Goal: Complete application form

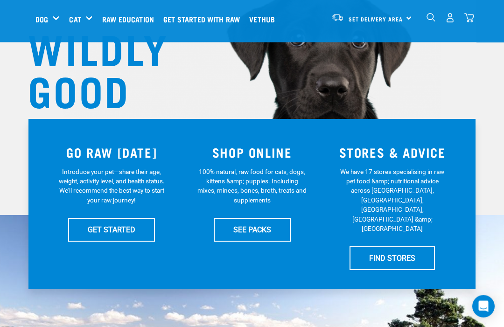
scroll to position [103, 0]
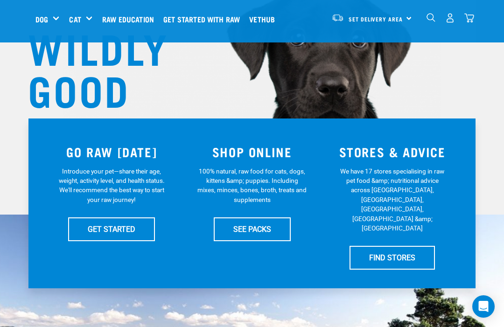
click at [87, 231] on link "GET STARTED" at bounding box center [111, 228] width 87 height 23
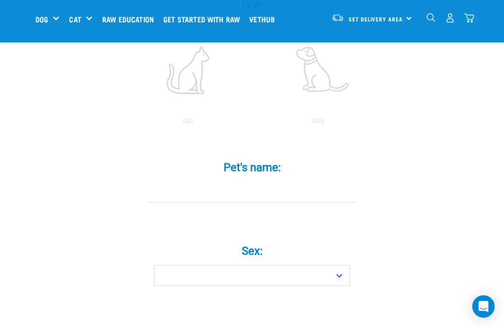
scroll to position [222, 0]
click at [238, 173] on label "Pet's name: *" at bounding box center [252, 164] width 280 height 17
click at [238, 179] on input "Pet's name: *" at bounding box center [252, 189] width 210 height 21
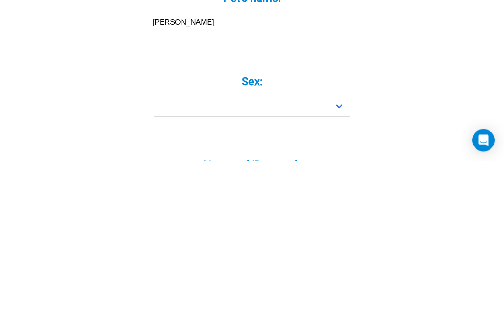
type input "Alfie"
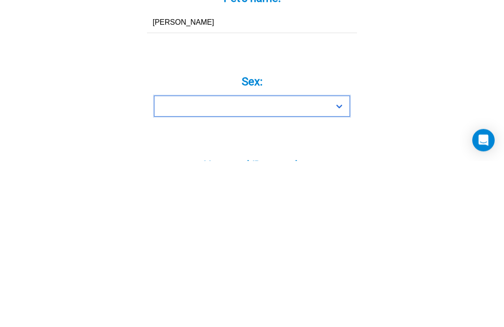
click at [220, 262] on select "Boy Girl" at bounding box center [252, 272] width 196 height 21
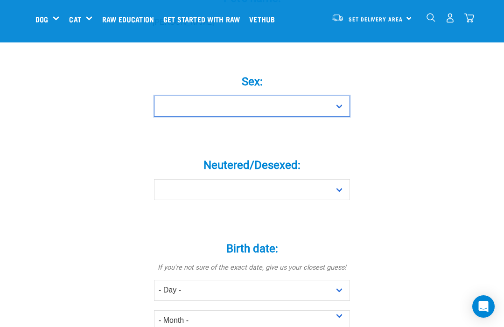
select select "boy"
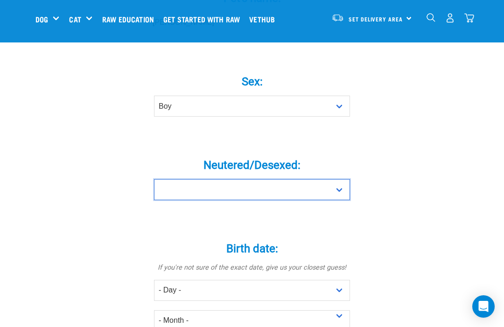
click at [189, 200] on select "Yes No" at bounding box center [252, 189] width 196 height 21
select select "yes"
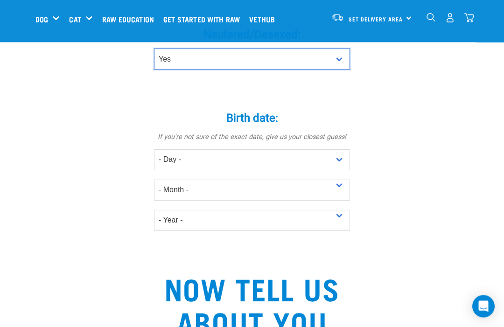
scroll to position [521, 0]
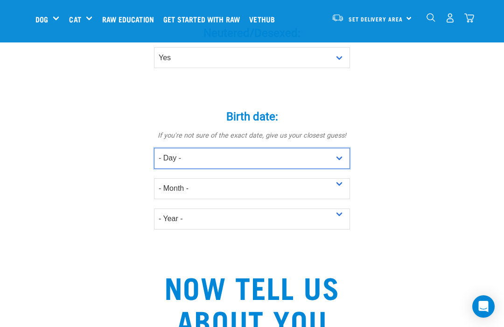
click at [168, 166] on select "- Day - 1 2 3 4 5 6 7 8 9 10 11 12 13 14 15 16 17 18 19 20 21 22 23 24 25 26 27" at bounding box center [252, 158] width 196 height 21
select select "12"
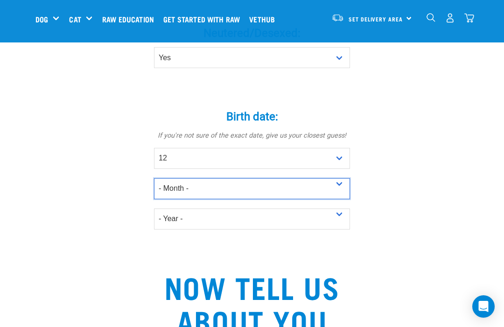
click at [175, 199] on select "- Month - January February March April May June July August September October N…" at bounding box center [252, 188] width 196 height 21
select select "July"
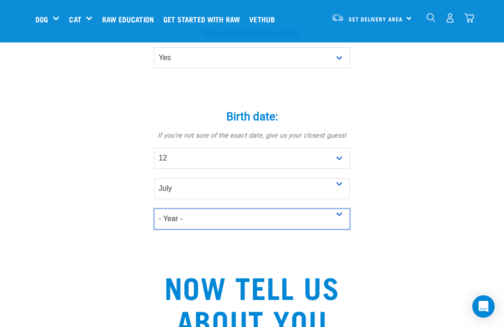
click at [178, 228] on select "- Year - 2025 2024 2023 2022 2021 2020 2019 2018 2017 2016 2015 2014 2013 2012" at bounding box center [252, 219] width 196 height 21
select select "2020"
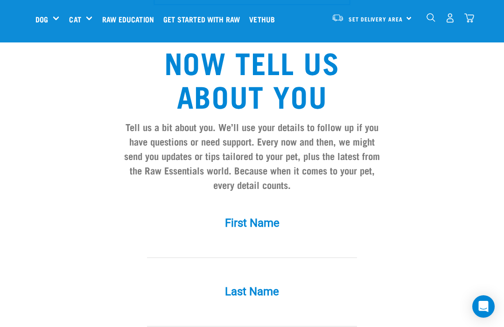
scroll to position [752, 0]
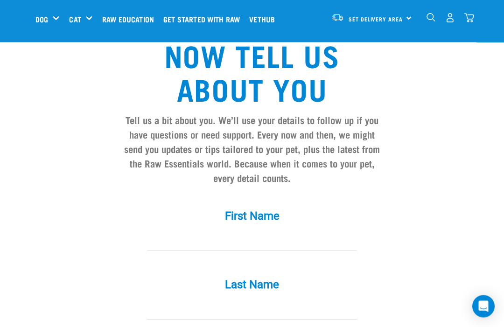
click at [235, 224] on label "First Name *" at bounding box center [252, 216] width 280 height 17
click at [235, 231] on input "First Name *" at bounding box center [252, 241] width 210 height 21
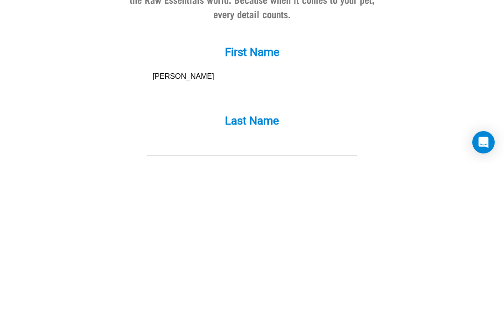
type input "Dionne"
click at [228, 277] on label "Last Name *" at bounding box center [252, 285] width 280 height 17
click at [228, 299] on input "Last Name *" at bounding box center [252, 309] width 210 height 21
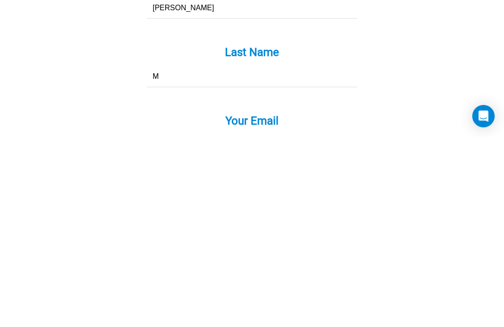
type input "Mc"
type input "McMullan"
type input "dionneandpaul@hotmail.com"
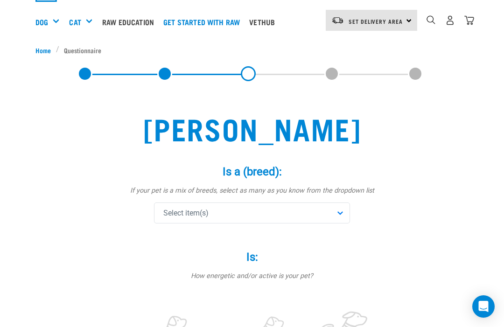
scroll to position [56, 0]
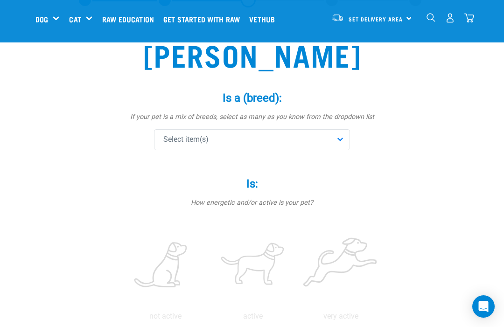
click at [179, 141] on span "Select item(s)" at bounding box center [185, 139] width 45 height 11
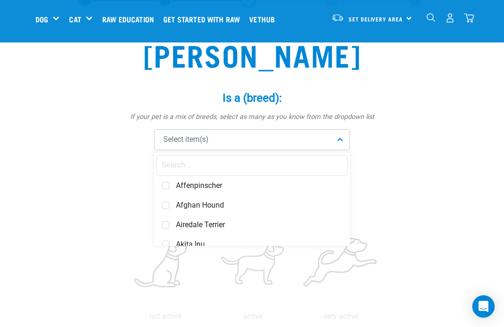
click at [169, 168] on input "text" at bounding box center [251, 165] width 191 height 21
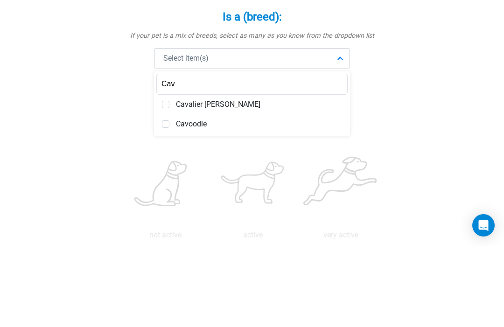
type input "Cav"
click at [212, 181] on span "Cavalier King Charles" at bounding box center [259, 185] width 166 height 9
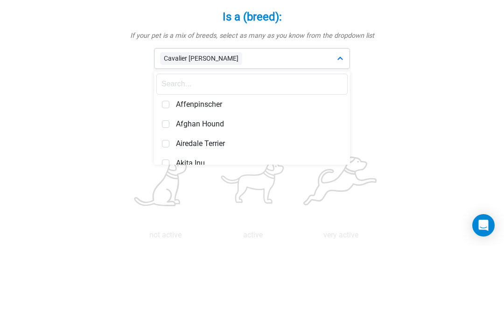
scroll to position [138, 0]
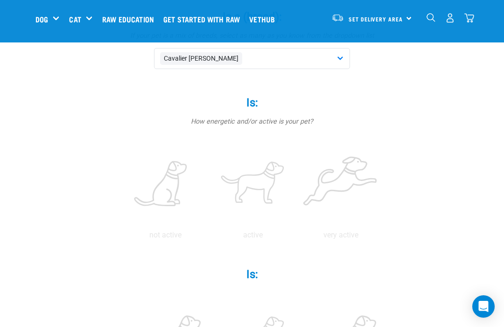
click at [294, 182] on label at bounding box center [253, 184] width 84 height 79
click at [209, 238] on input "radio" at bounding box center [209, 238] width 0 height 0
radio input "true"
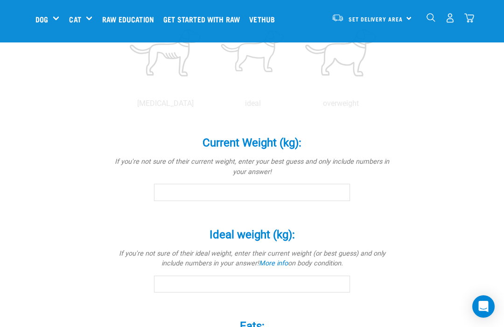
scroll to position [428, 0]
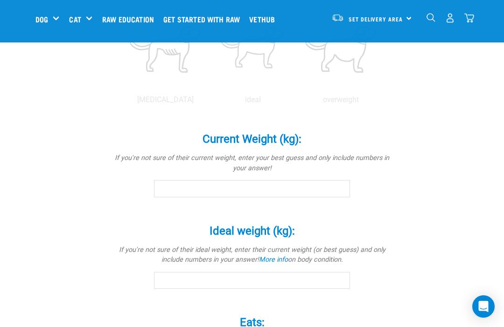
click at [299, 89] on label at bounding box center [341, 48] width 84 height 79
click at [297, 102] on input "radio" at bounding box center [297, 102] width 0 height 0
radio input "true"
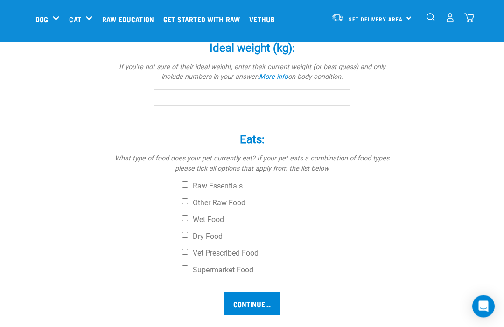
scroll to position [613, 0]
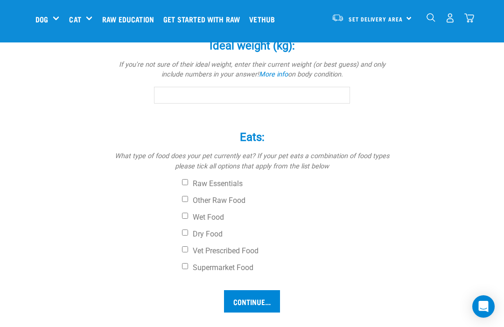
click at [168, 12] on input "Current Weight (kg): *" at bounding box center [252, 3] width 196 height 17
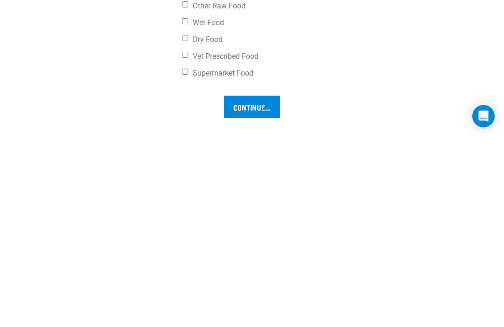
scroll to position [620, 0]
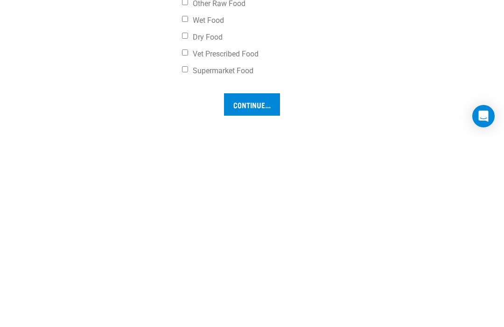
type input "13"
click at [174, 97] on input "Ideal weight (kg): *" at bounding box center [252, 88] width 196 height 17
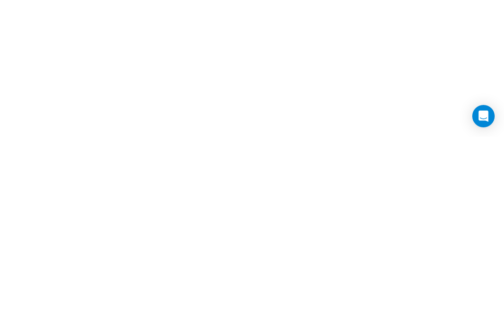
type input "12"
click at [187, 72] on input "Other Raw Food" at bounding box center [185, 69] width 6 height 6
checkbox input "true"
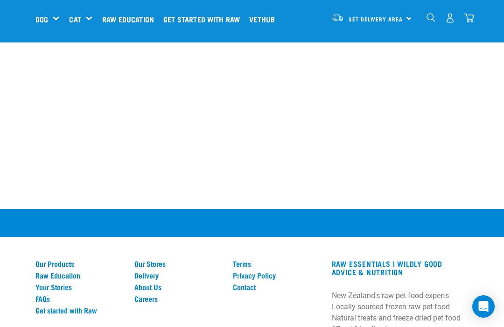
checkbox input "true"
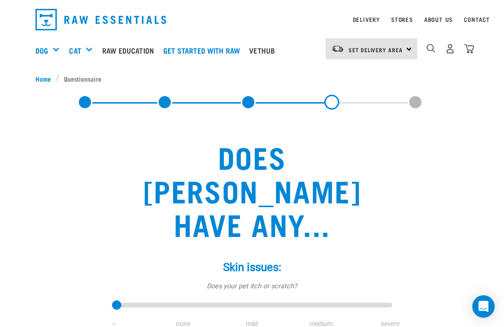
scroll to position [23, 0]
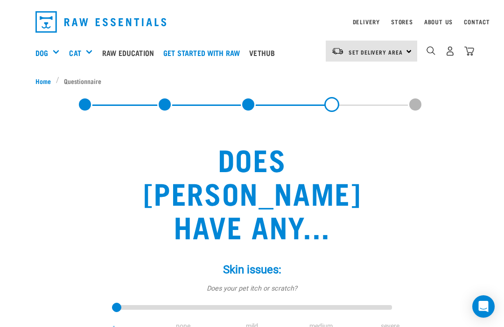
type input "3"
click at [307, 301] on input "range" at bounding box center [252, 307] width 280 height 13
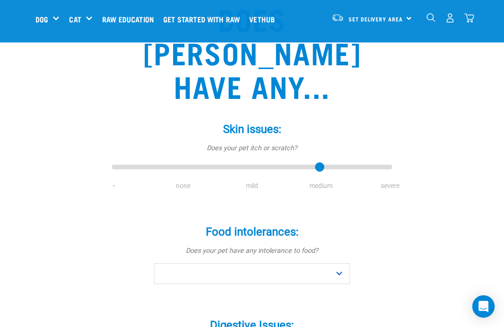
scroll to position [93, 0]
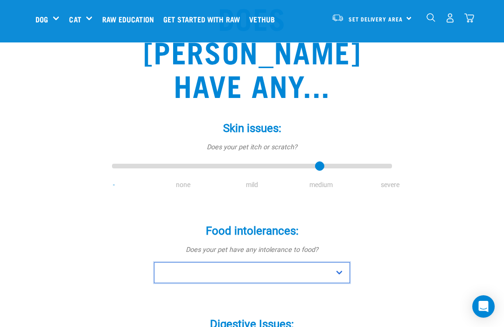
click at [176, 262] on select "No Yes" at bounding box center [252, 272] width 196 height 21
select select "no"
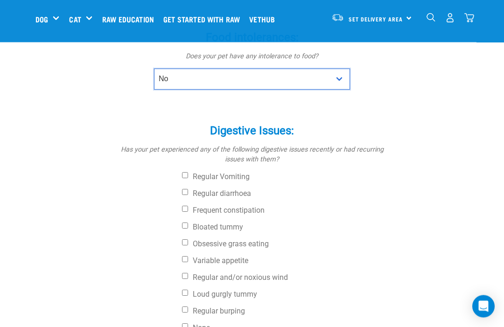
scroll to position [287, 0]
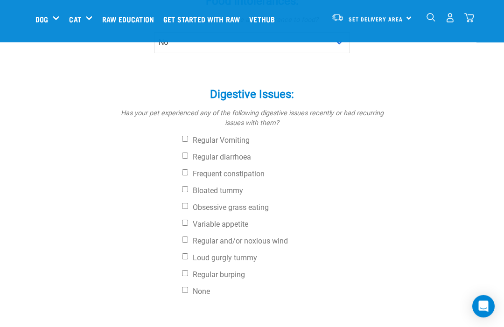
click at [188, 287] on input "None" at bounding box center [185, 290] width 6 height 6
checkbox input "true"
click at [188, 270] on input "Regular burping" at bounding box center [185, 273] width 6 height 6
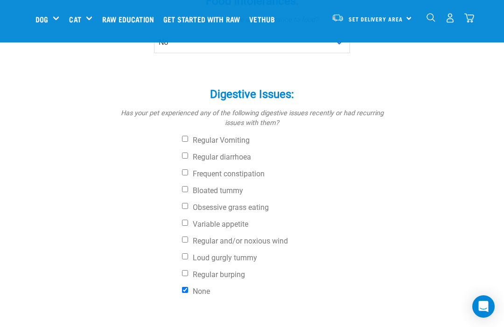
click at [187, 270] on input "Regular burping" at bounding box center [185, 273] width 6 height 6
click at [171, 253] on div "Digestive Issues: * Has your pet experienced any of the following digestive iss…" at bounding box center [252, 187] width 280 height 225
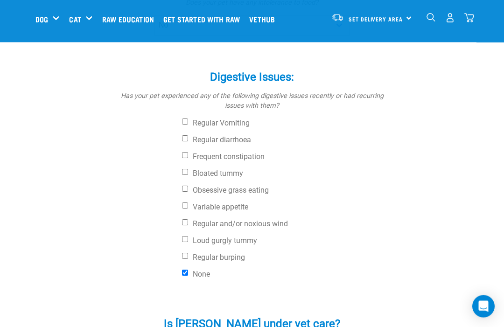
scroll to position [345, 0]
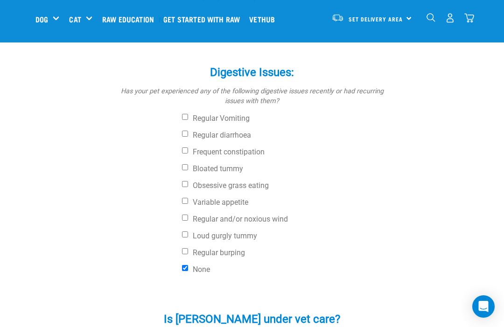
click at [184, 248] on input "Regular burping" at bounding box center [185, 251] width 6 height 6
click at [188, 248] on input "Regular burping" at bounding box center [185, 251] width 6 height 6
checkbox input "false"
click at [188, 114] on input "Regular Vomiting" at bounding box center [185, 117] width 6 height 6
checkbox input "false"
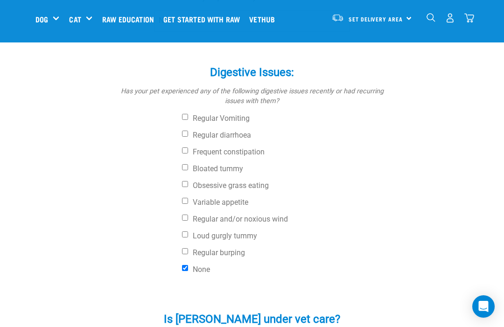
click at [178, 94] on div "Digestive Issues: * Has your pet experienced any of the following digestive iss…" at bounding box center [252, 165] width 280 height 225
click at [187, 131] on input "Regular diarrhoea" at bounding box center [185, 134] width 6 height 6
checkbox input "false"
click at [182, 147] on input "Frequent constipation" at bounding box center [185, 150] width 6 height 6
checkbox input "false"
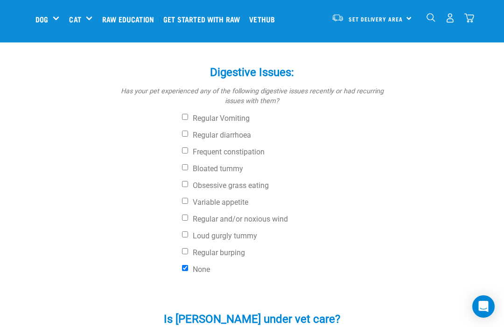
click at [185, 265] on label "None" at bounding box center [287, 269] width 210 height 9
click at [185, 265] on input "None" at bounding box center [185, 268] width 6 height 6
checkbox input "false"
click at [188, 248] on input "Regular burping" at bounding box center [185, 251] width 6 height 6
checkbox input "true"
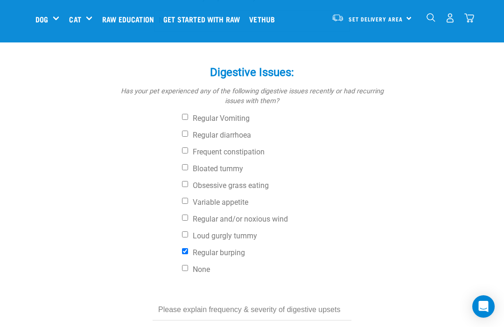
click at [184, 300] on input "text" at bounding box center [252, 310] width 199 height 21
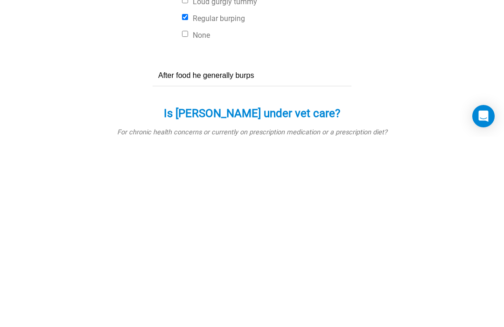
type input "After food he generally burps"
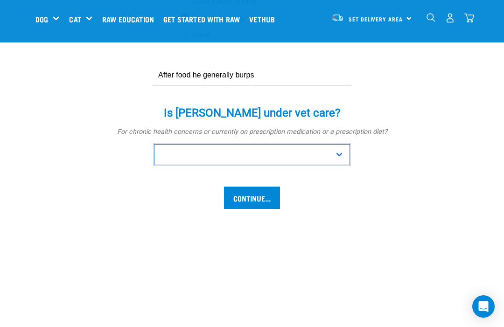
select select "no"
click at [246, 187] on input "Continue..." at bounding box center [252, 198] width 56 height 22
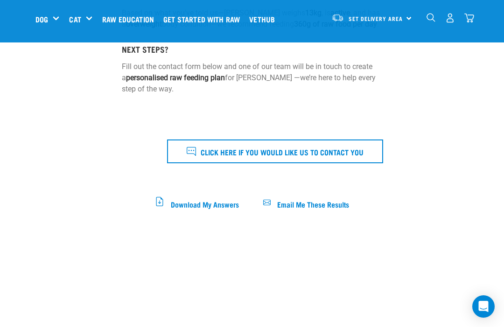
scroll to position [320, 0]
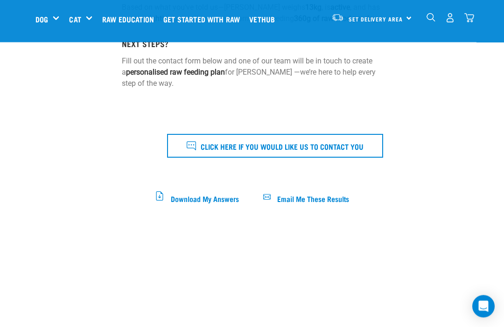
click at [186, 201] on span "Download My Answers" at bounding box center [205, 198] width 68 height 5
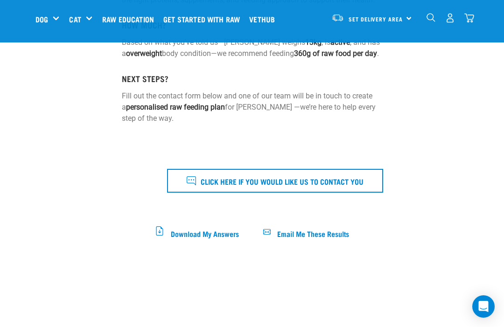
scroll to position [284, 0]
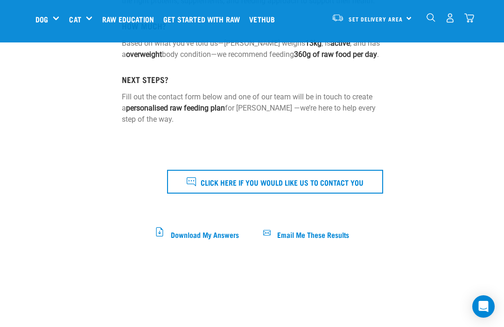
click at [199, 186] on button "Click here if you would like us to contact you" at bounding box center [275, 181] width 216 height 23
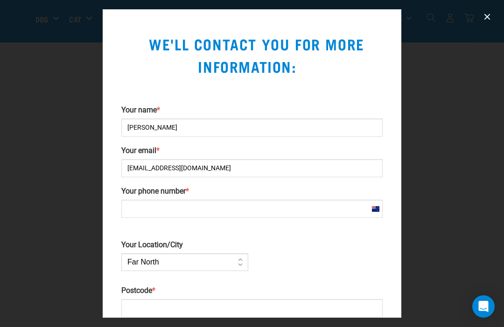
click at [131, 209] on input "Your phone number *" at bounding box center [251, 209] width 261 height 18
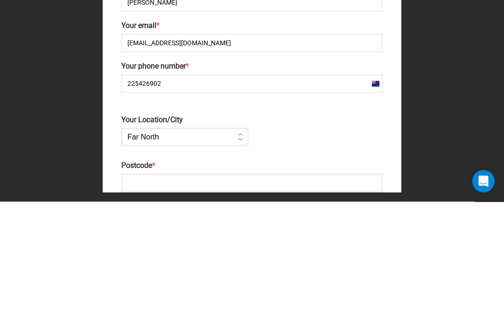
type input "225426902"
click at [192, 253] on select "Far North Auckland Waikato Bay of Plenty Coromandel Taranaki Hawkes Bay/Gisborn…" at bounding box center [184, 262] width 127 height 18
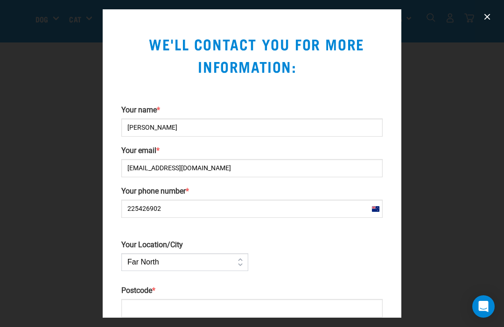
select select "Auckland"
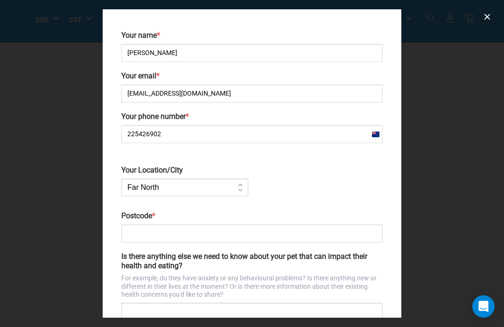
scroll to position [83, 0]
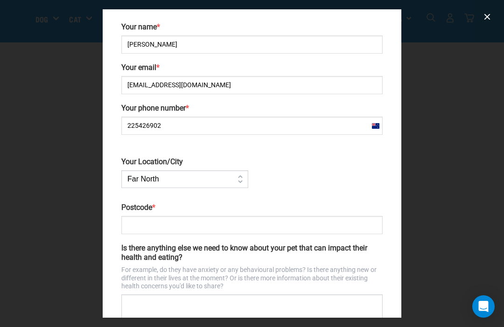
click at [155, 224] on input "Postcode *" at bounding box center [251, 225] width 261 height 18
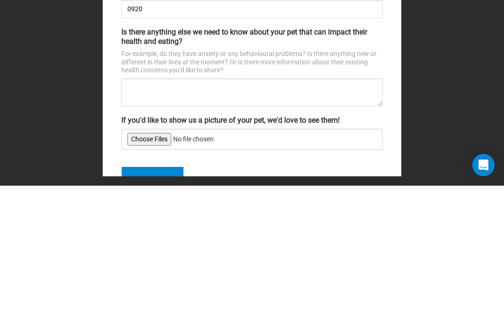
scroll to position [158, 0]
type input "0920"
click at [154, 270] on input "If you'd like to show us a picture of your pet, we'd love to see them!" at bounding box center [251, 280] width 261 height 21
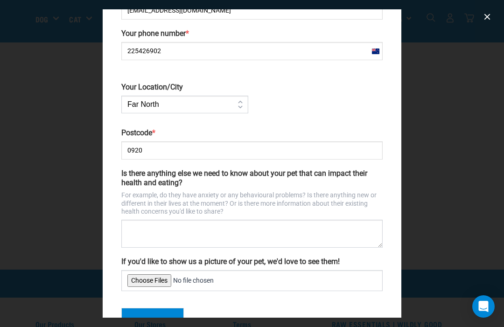
type input "C:\fakepath\IMG_5611.jpeg"
click at [141, 318] on button "Submit" at bounding box center [152, 320] width 63 height 24
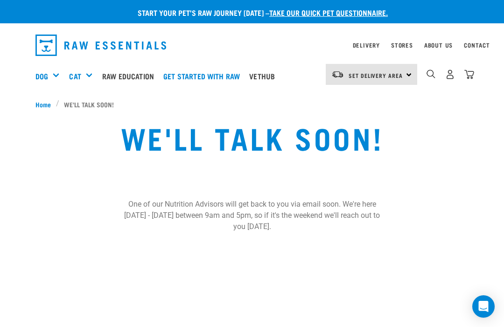
click at [127, 77] on link "Raw Education" at bounding box center [130, 75] width 61 height 37
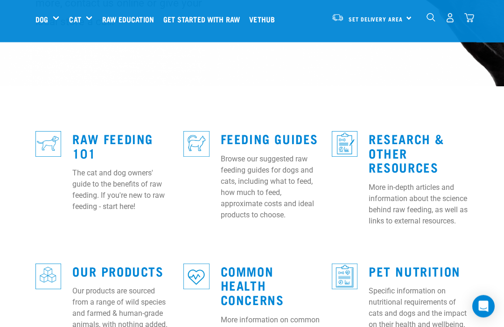
scroll to position [216, 0]
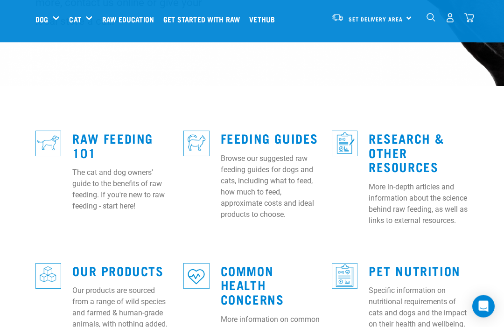
click at [238, 135] on link "Feeding Guides" at bounding box center [270, 138] width 98 height 7
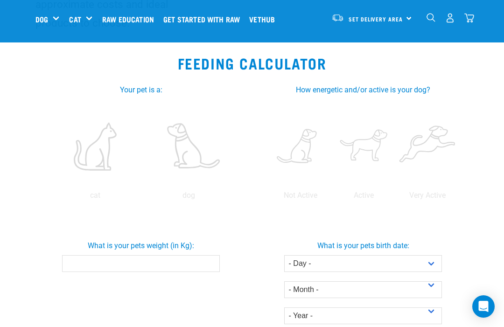
scroll to position [159, 0]
click at [394, 135] on label at bounding box center [364, 145] width 60 height 79
click at [332, 197] on input "radio" at bounding box center [332, 197] width 0 height 0
radio input "true"
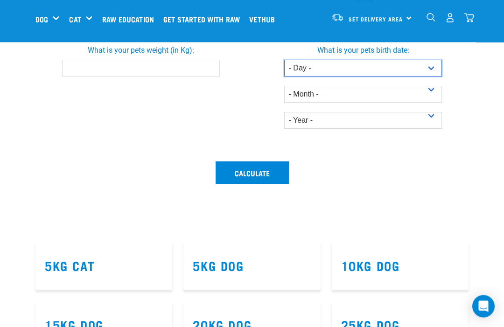
click at [291, 77] on select "- Day - 1 2 3 4 5 6 7 8 9 10 11 12 13 14 15 16 17 18 19 20 21 22 23 24 25 26 27" at bounding box center [363, 68] width 158 height 17
click at [125, 77] on input "What is your pets weight (in Kg):" at bounding box center [141, 68] width 158 height 17
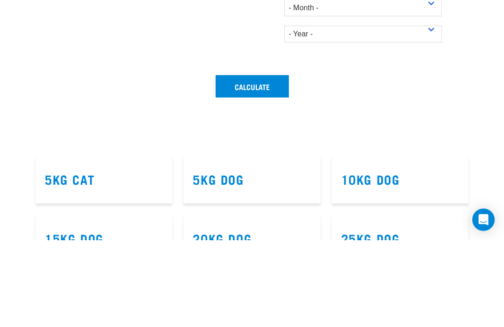
type input "13"
click at [297, 77] on select "- Day - 1 2 3 4 5 6 7 8 9 10 11 12 13 14 15 16 17 18 19 20 21 22 23 24 25 26 27" at bounding box center [363, 68] width 158 height 17
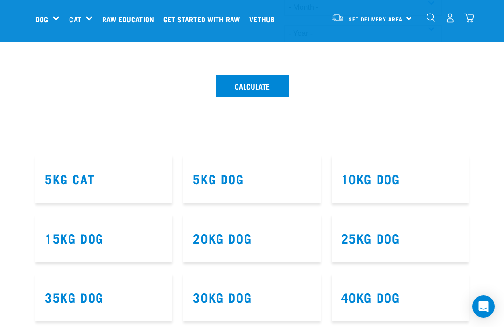
select select "12"
click at [297, 16] on select "- Month - January February March April May June July August September October N…" at bounding box center [363, 7] width 158 height 17
select select "July"
click at [297, 42] on select "- Year - 2025 2024 2023 2022 2021 2020 2019 2018 2017 2016 2015 2014" at bounding box center [363, 33] width 158 height 17
select select "2020"
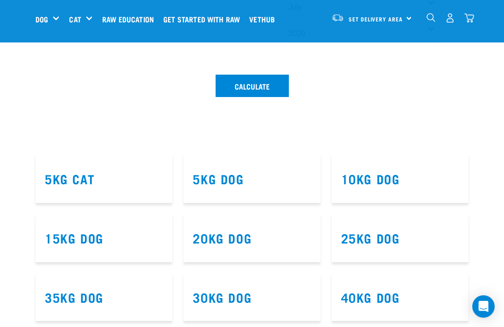
click at [245, 97] on button "Calculate" at bounding box center [252, 86] width 73 height 22
click at [243, 97] on button "Calculate" at bounding box center [252, 86] width 73 height 22
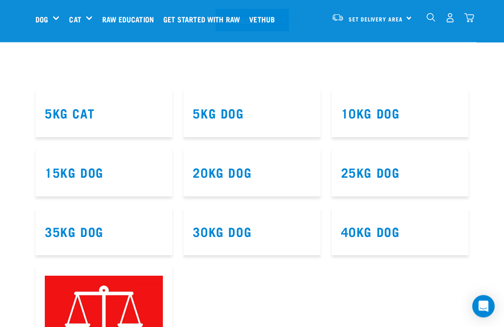
scroll to position [505, 0]
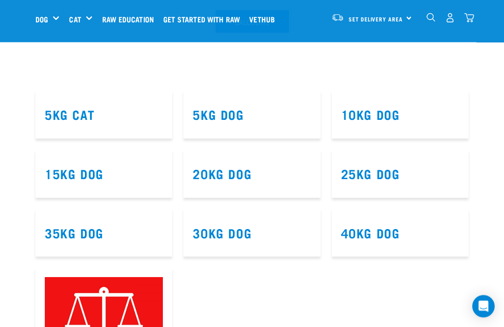
click at [243, 33] on button "Calculate" at bounding box center [252, 22] width 73 height 22
click at [245, 33] on button "Calculate" at bounding box center [252, 22] width 73 height 22
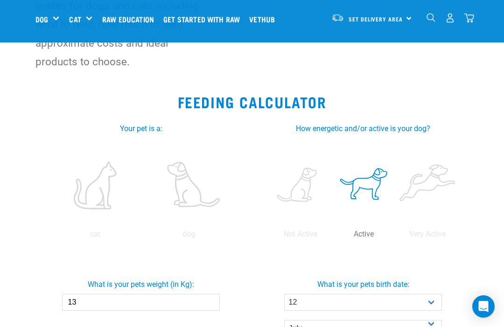
click at [144, 225] on label at bounding box center [189, 185] width 90 height 79
click at [142, 237] on input "radio" at bounding box center [142, 237] width 0 height 0
radio input "true"
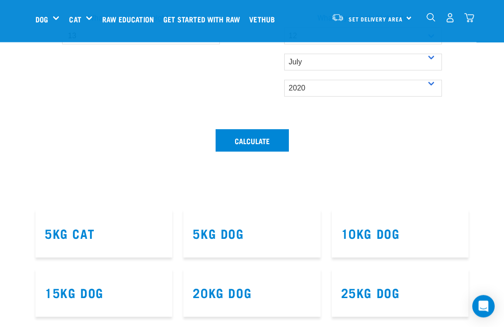
click at [247, 152] on button "Calculate" at bounding box center [252, 141] width 73 height 22
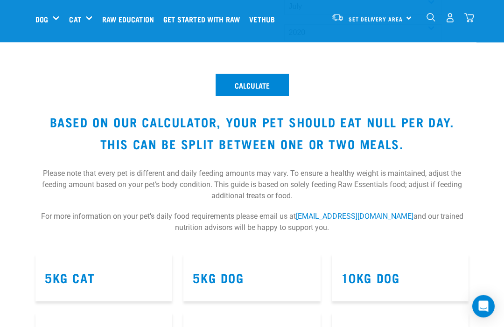
scroll to position [442, 0]
click at [247, 96] on button "Calculate" at bounding box center [252, 85] width 73 height 22
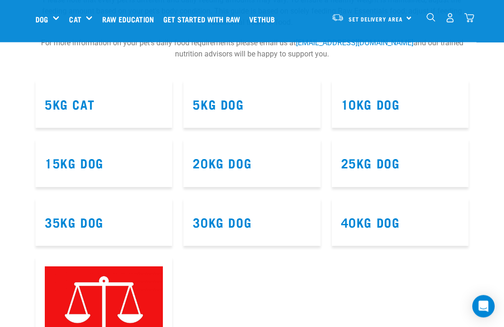
scroll to position [617, 0]
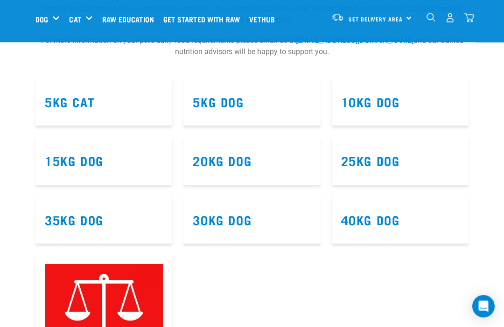
click at [381, 105] on link "10kg Dog" at bounding box center [370, 101] width 59 height 7
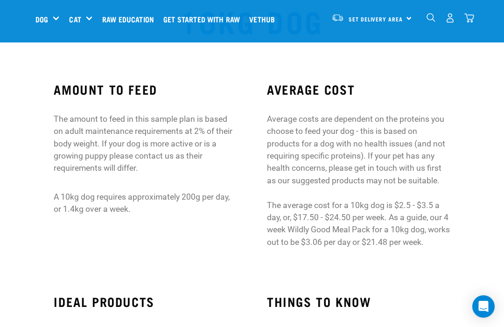
scroll to position [36, 0]
